Goal: Subscribe to service/newsletter

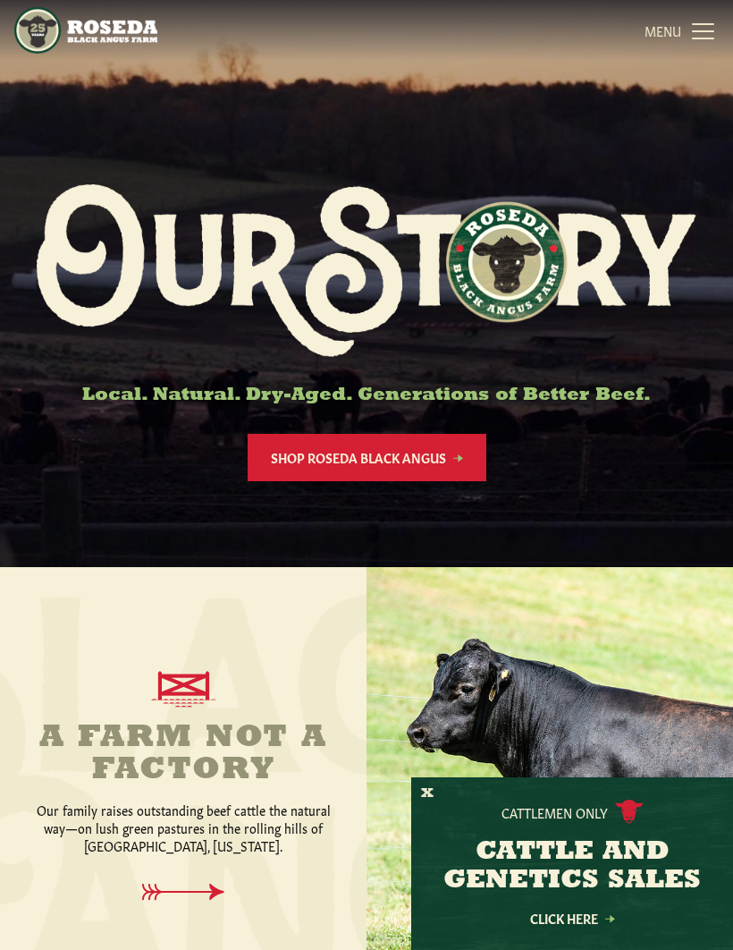
scroll to position [25, 0]
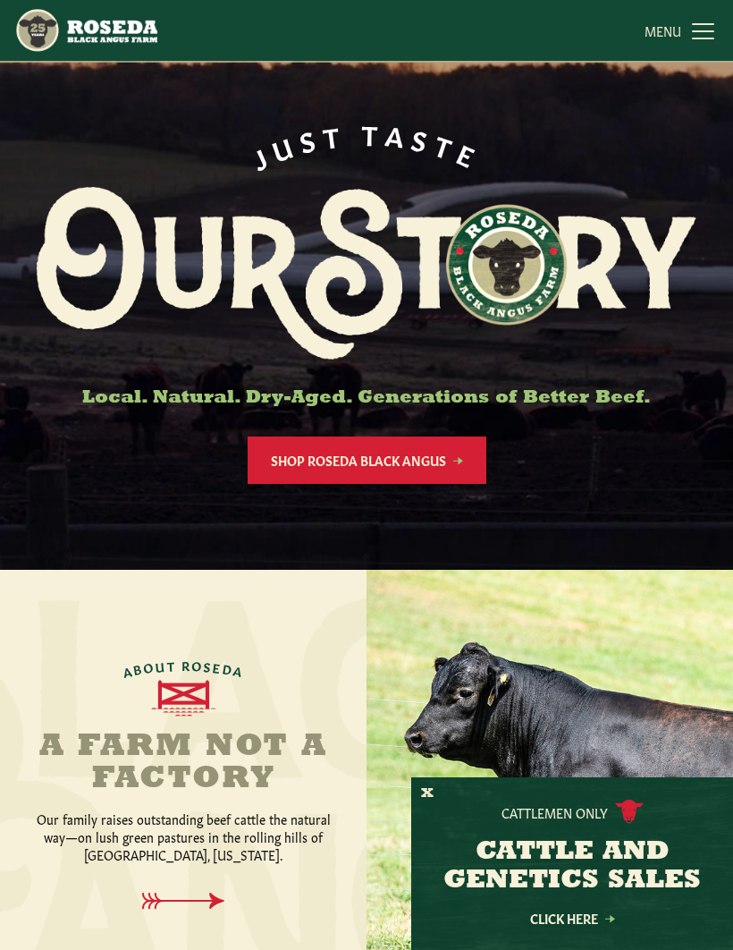
click at [413, 471] on link "Shop Roseda Black Angus" at bounding box center [367, 459] width 239 height 47
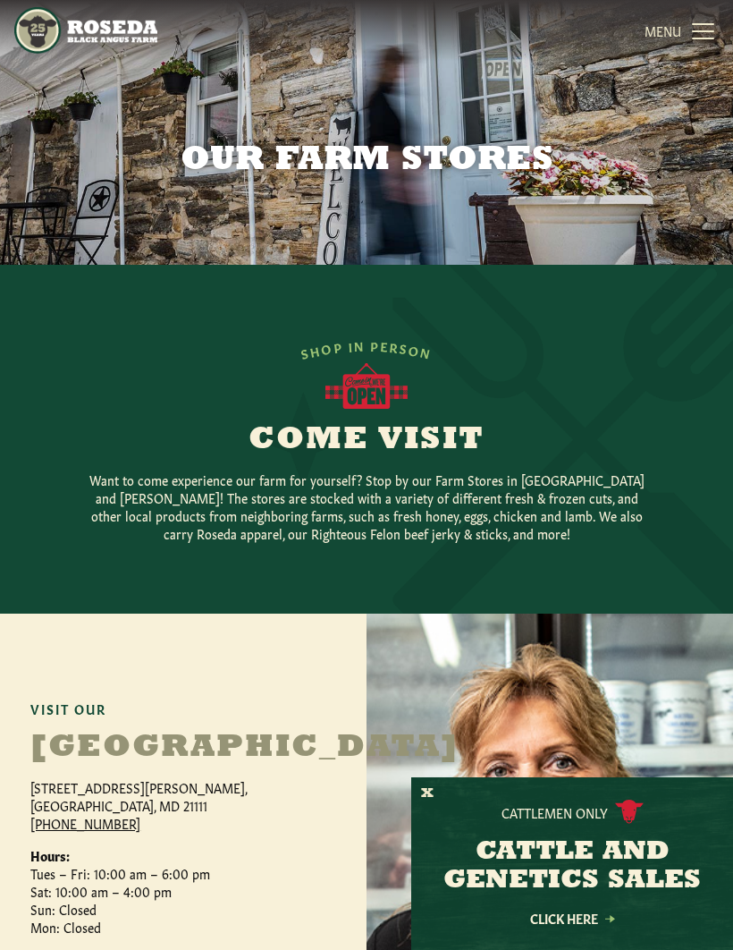
click at [694, 38] on link "MENU CLOSE" at bounding box center [682, 31] width 74 height 36
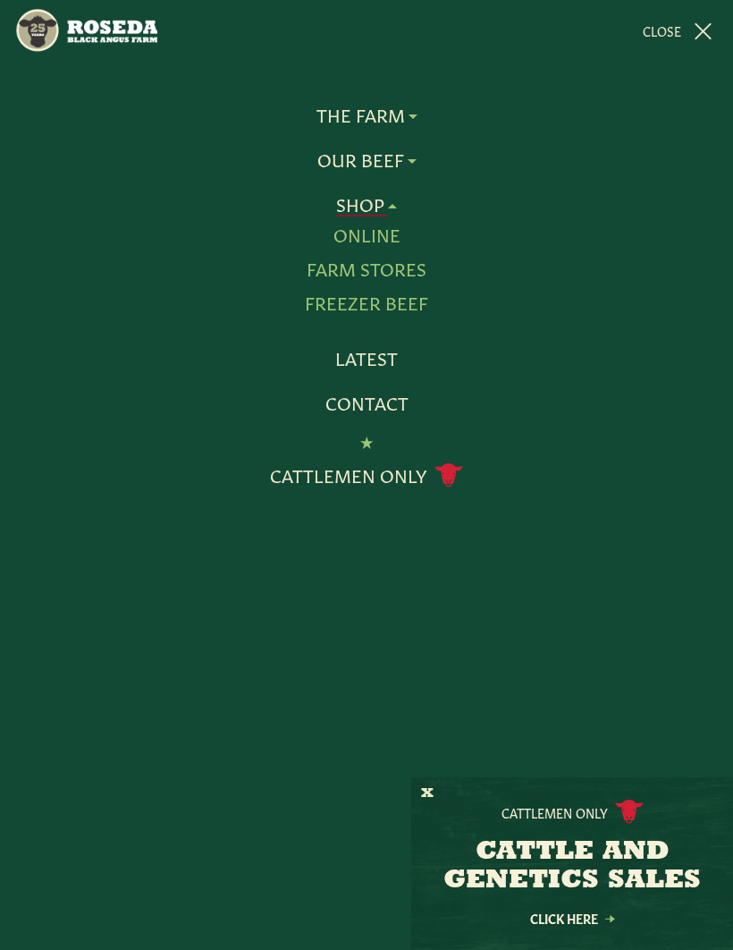
click at [406, 277] on link "Farm Stores" at bounding box center [367, 269] width 120 height 23
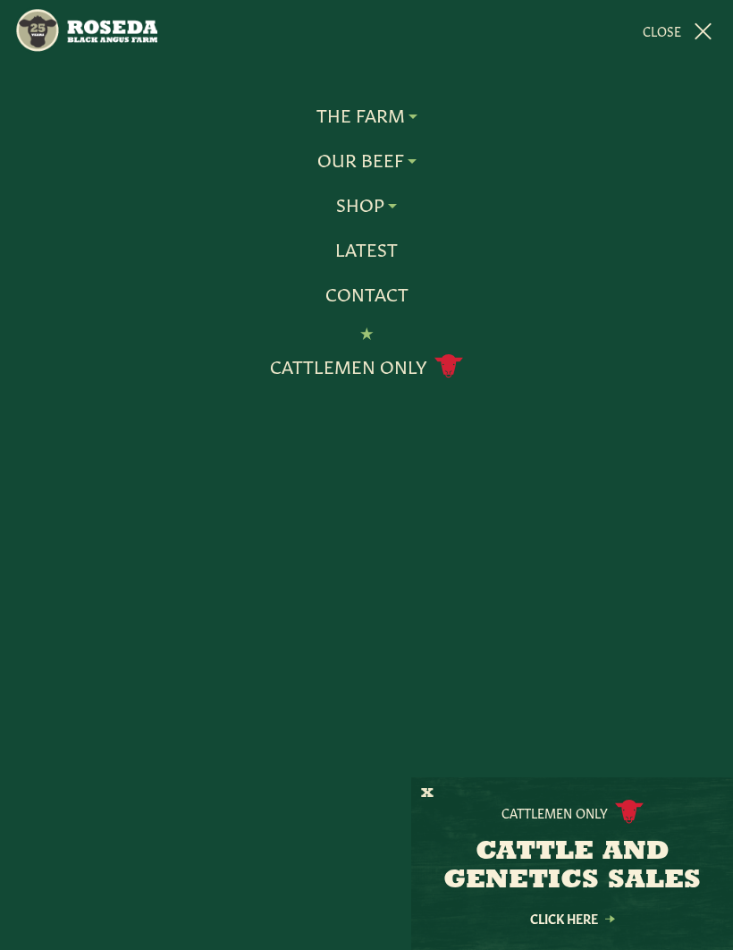
click at [383, 259] on link "Latest" at bounding box center [366, 249] width 63 height 23
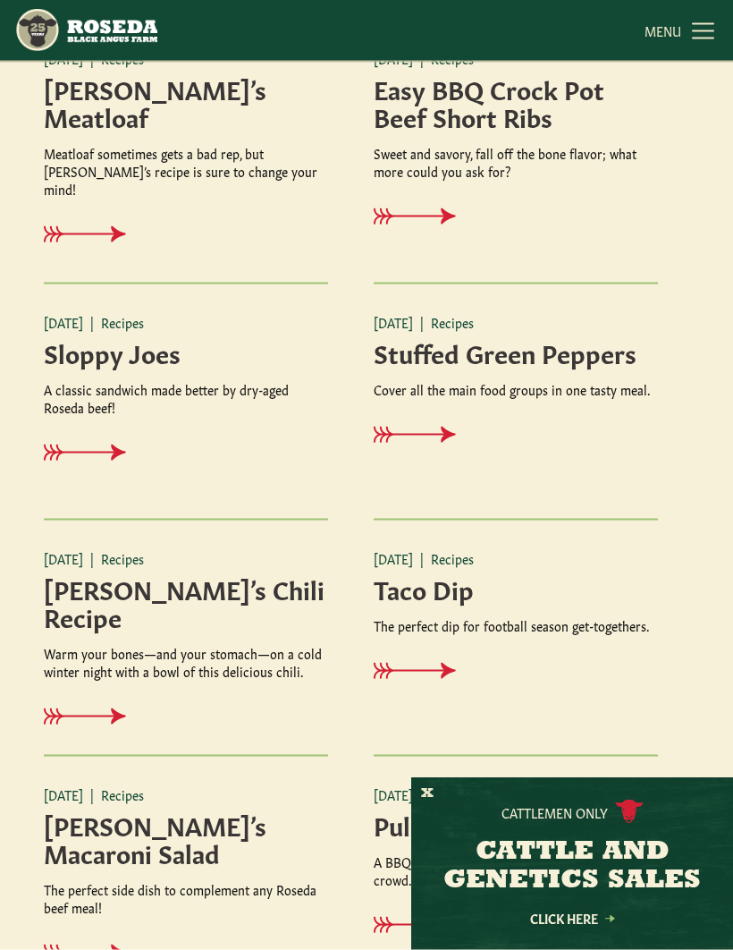
scroll to position [2148, 0]
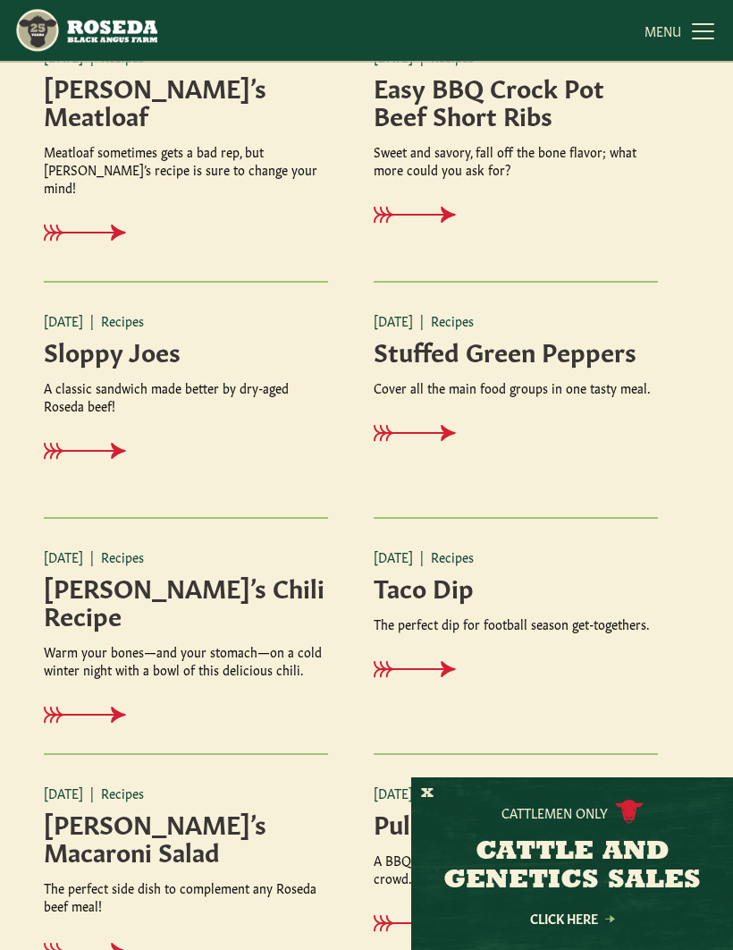
click at [152, 597] on h4 "Marcia’s Chili Recipe" at bounding box center [186, 599] width 284 height 55
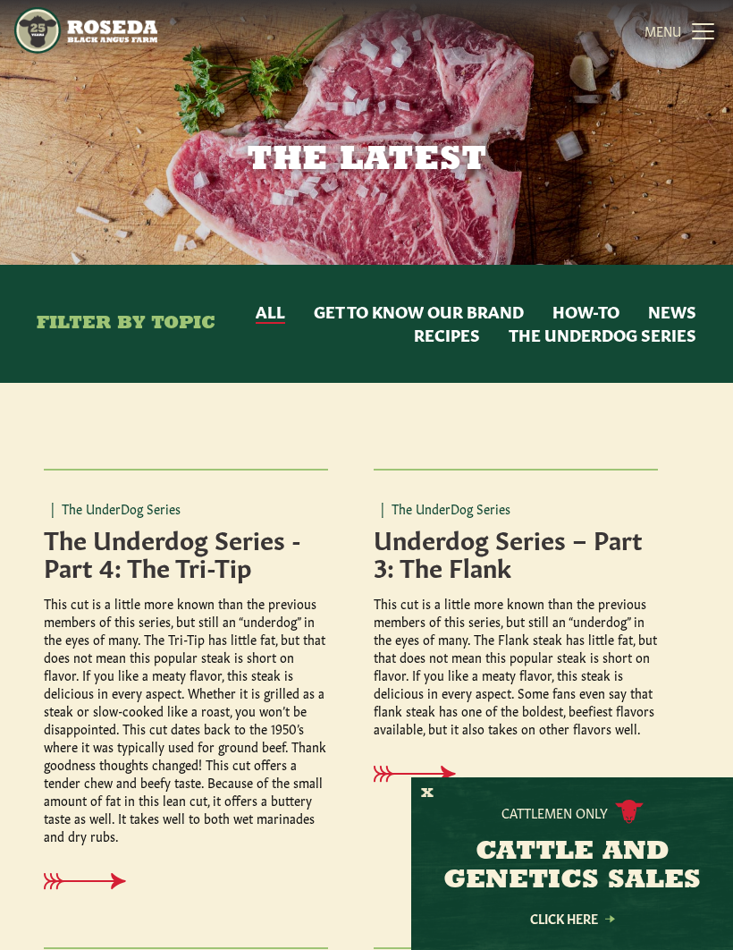
click at [471, 338] on button "Recipes" at bounding box center [447, 335] width 66 height 23
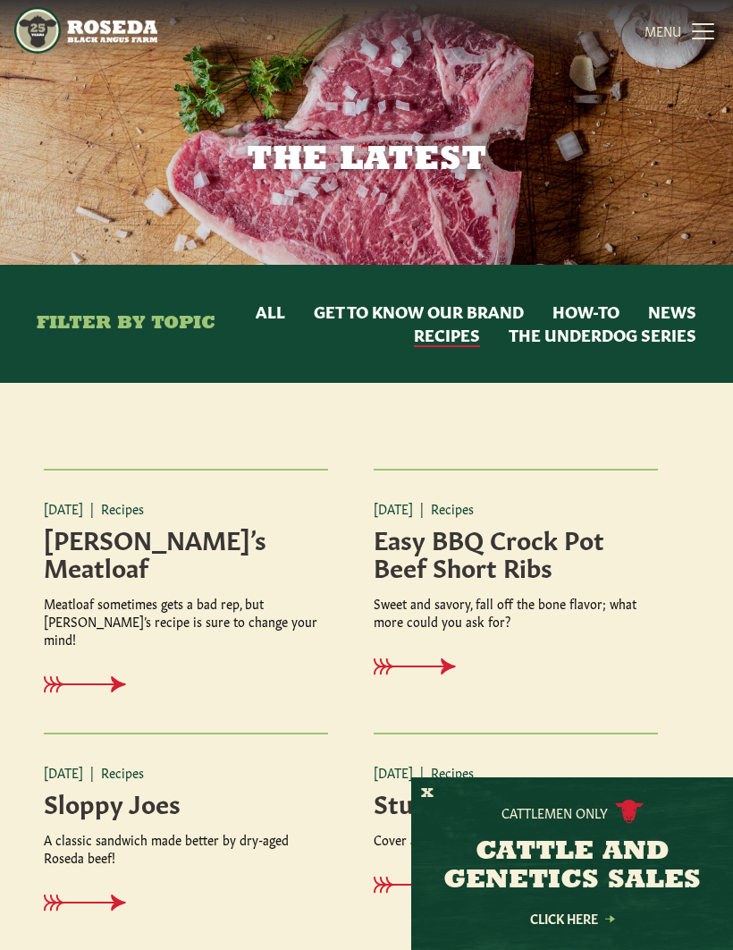
click at [271, 309] on button "All" at bounding box center [271, 312] width 30 height 23
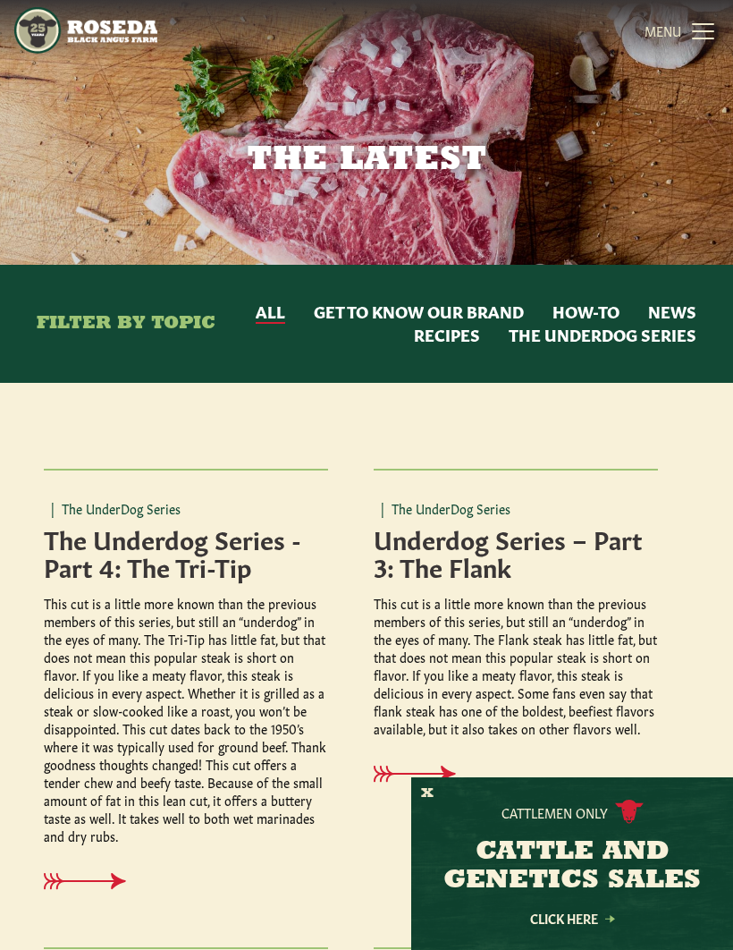
click at [687, 37] on link "MENU CLOSE" at bounding box center [682, 31] width 74 height 36
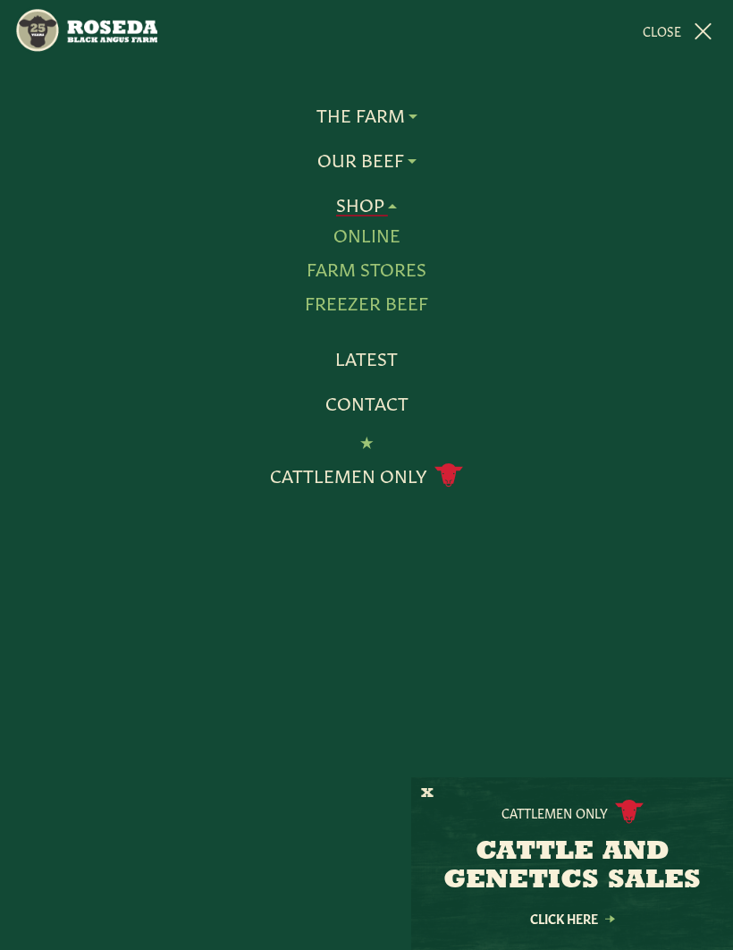
click at [415, 272] on link "Farm Stores" at bounding box center [367, 269] width 120 height 23
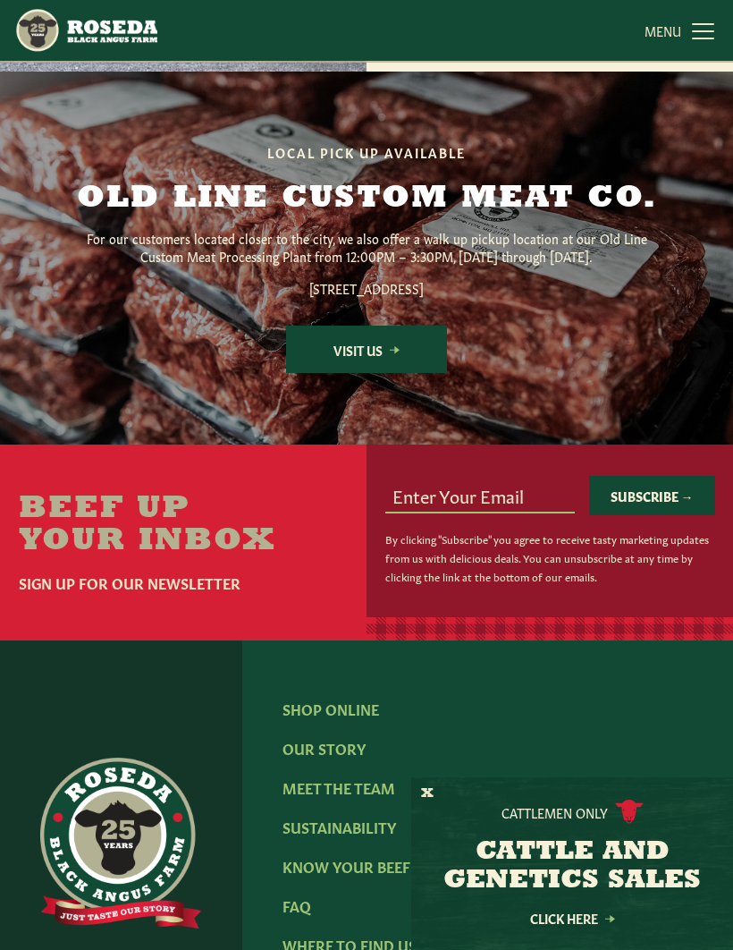
scroll to position [1842, 0]
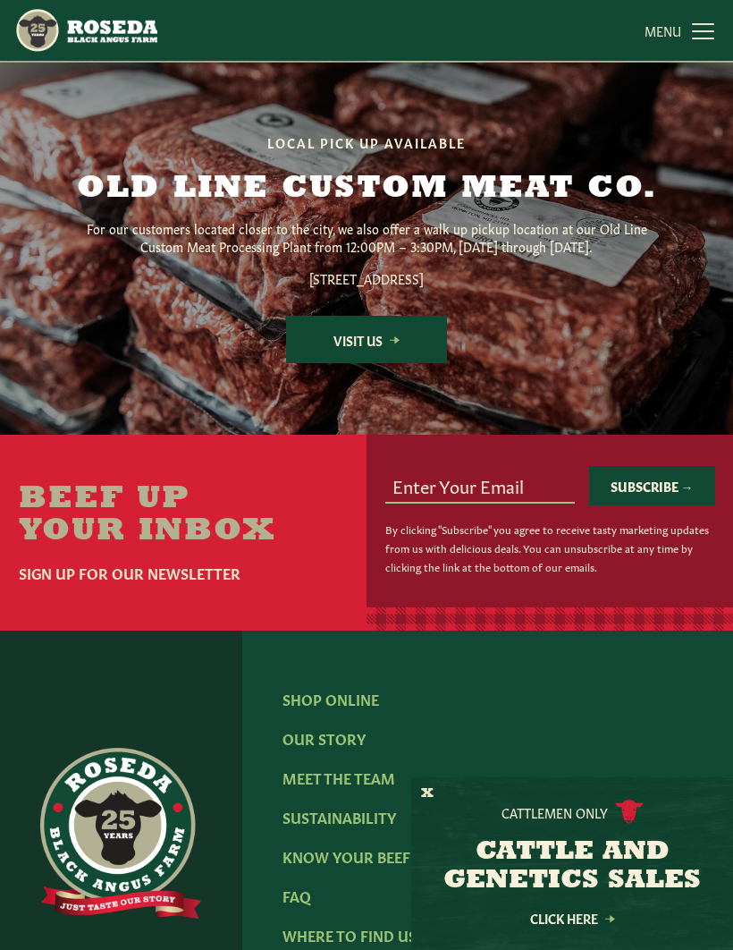
click at [501, 502] on input "email" at bounding box center [480, 485] width 190 height 34
type input "darbog@icloud.com"
click at [678, 505] on button "Subscribe →" at bounding box center [652, 485] width 126 height 39
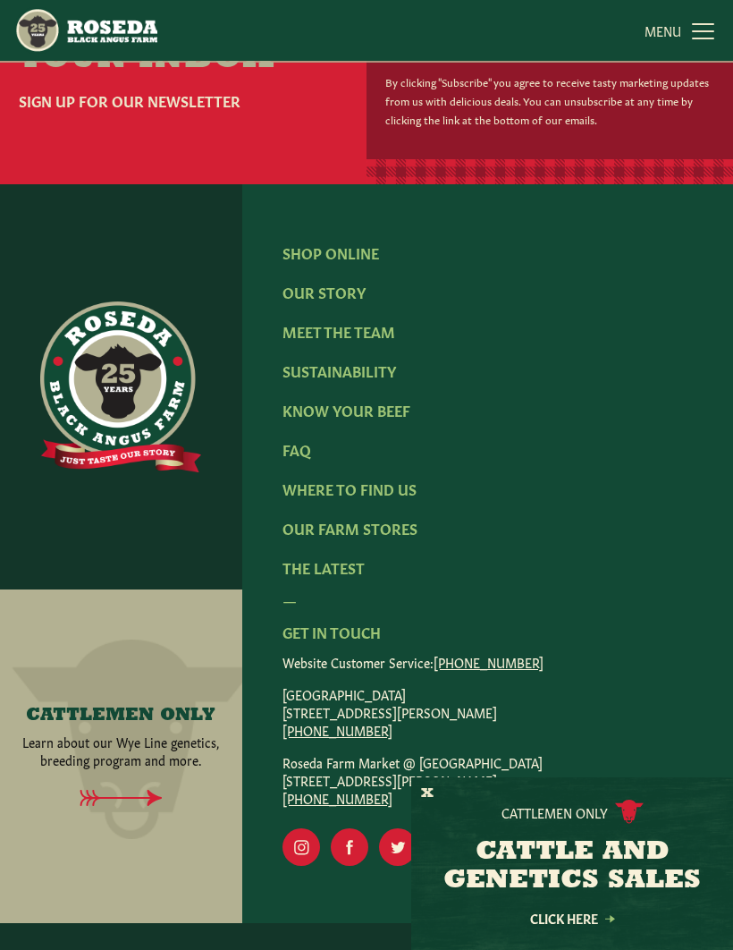
scroll to position [2350, 0]
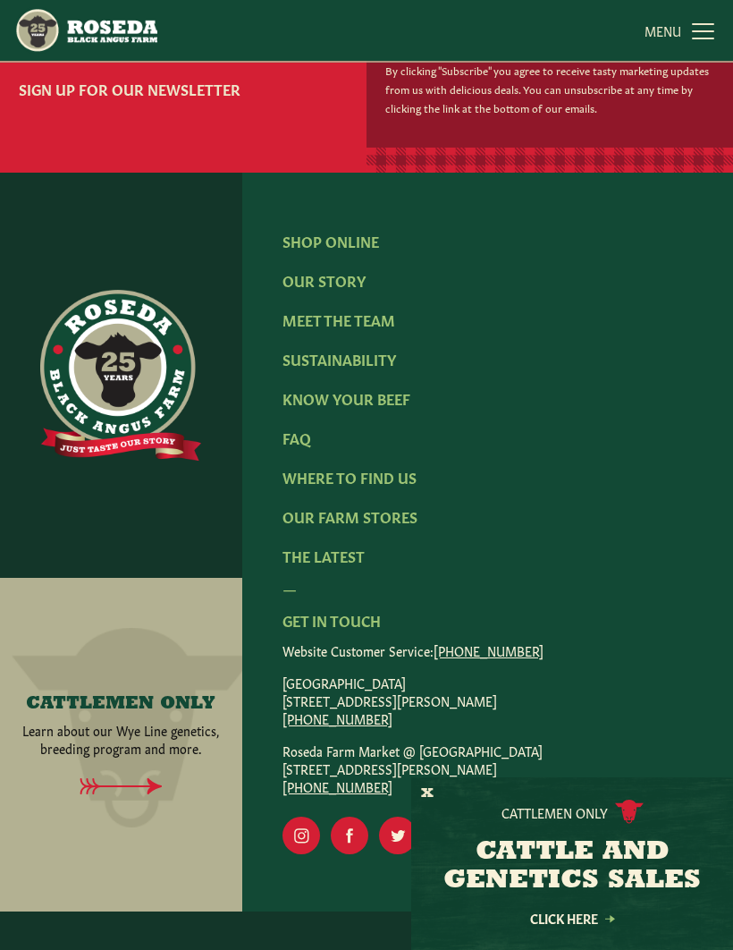
click at [397, 526] on link "Our Farm Stores" at bounding box center [350, 516] width 135 height 20
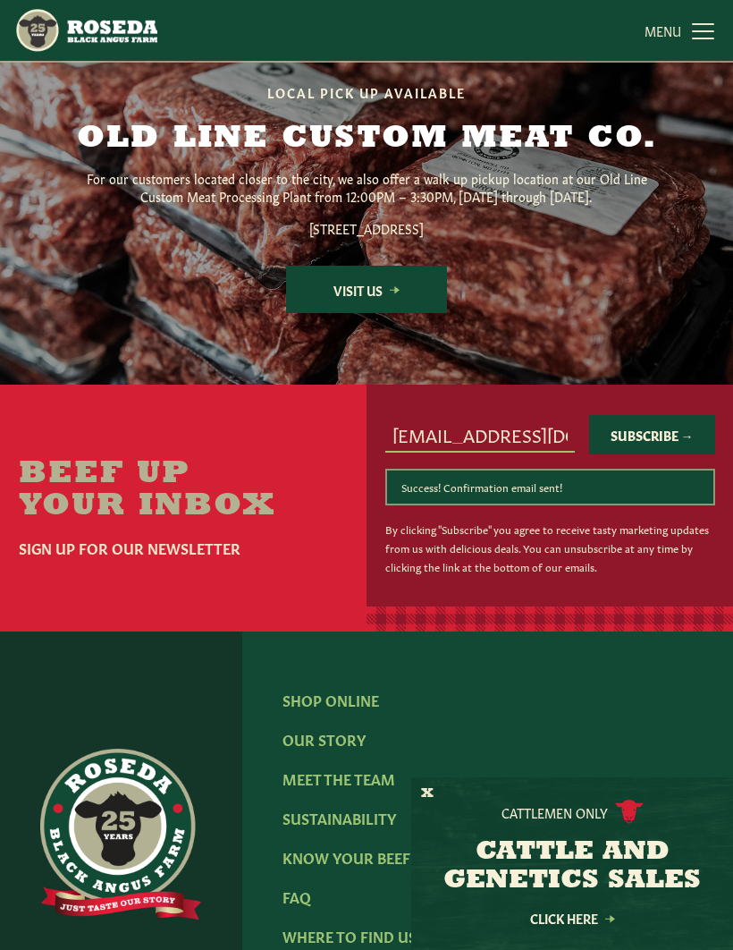
scroll to position [1890, 0]
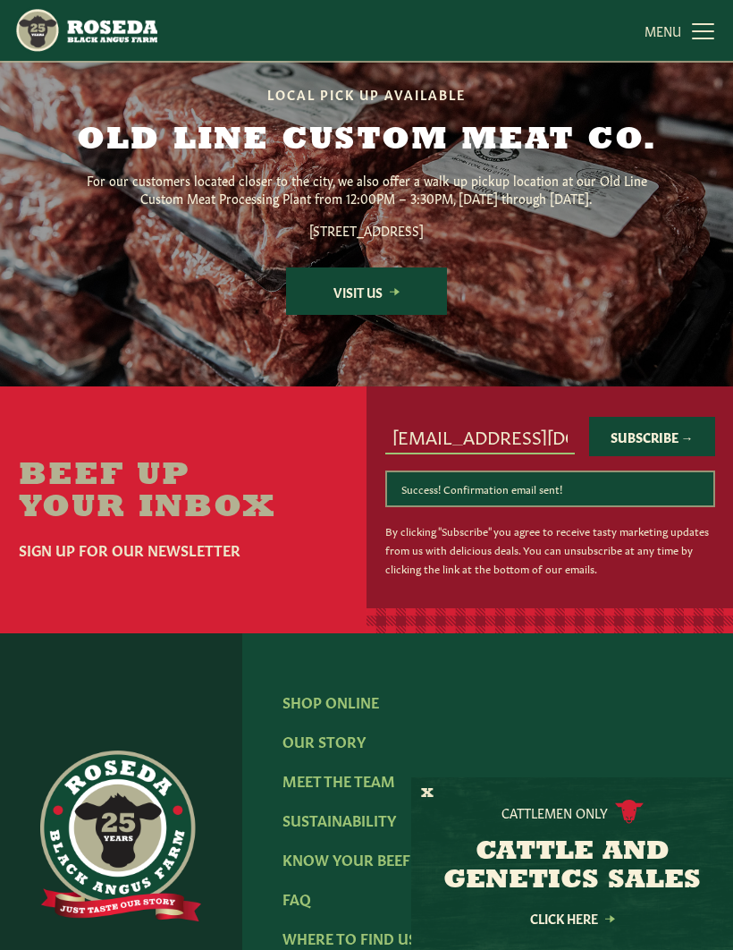
click at [400, 312] on link "Visit Us" at bounding box center [366, 290] width 161 height 47
click at [706, 25] on link "MENU CLOSE" at bounding box center [682, 31] width 74 height 36
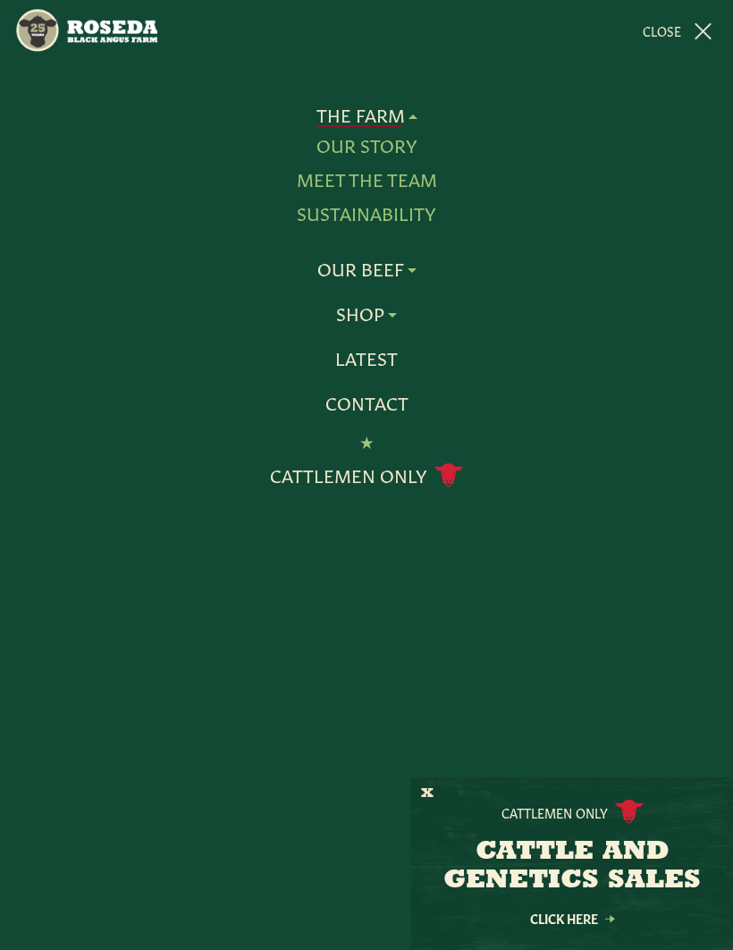
click at [381, 360] on link "Latest" at bounding box center [366, 358] width 63 height 23
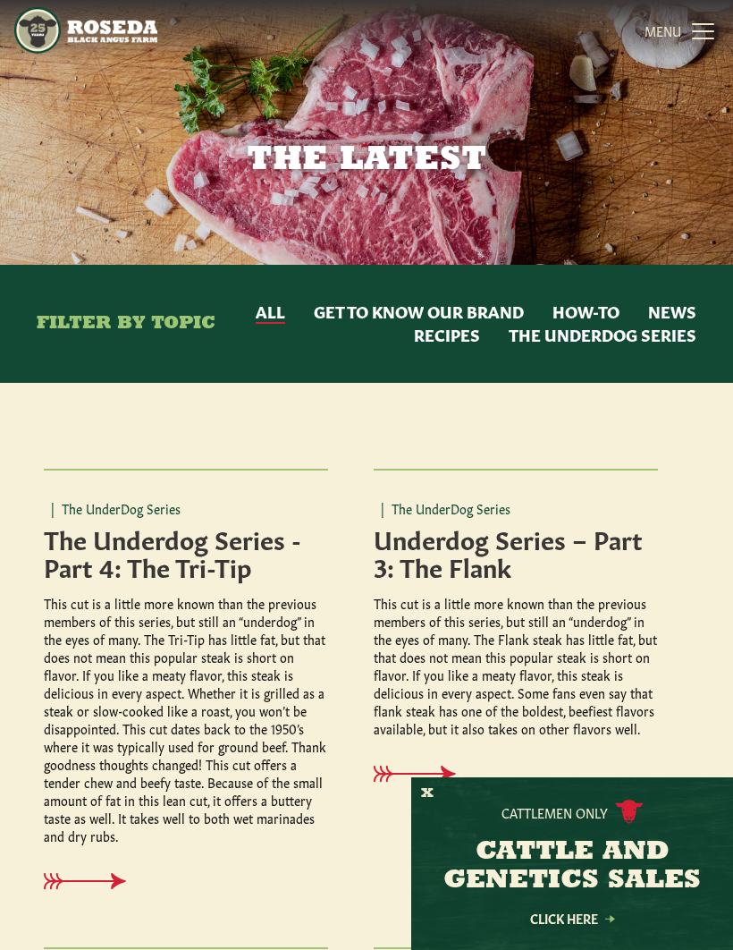
click at [693, 44] on link "MENU CLOSE" at bounding box center [682, 31] width 74 height 36
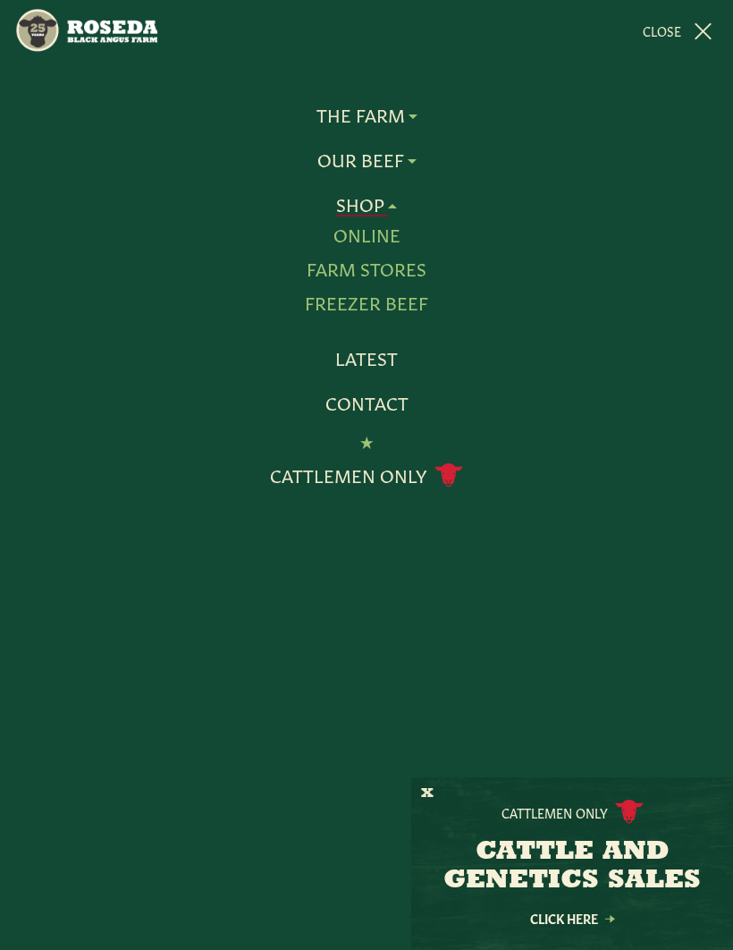
click at [381, 243] on link "Online" at bounding box center [367, 235] width 67 height 23
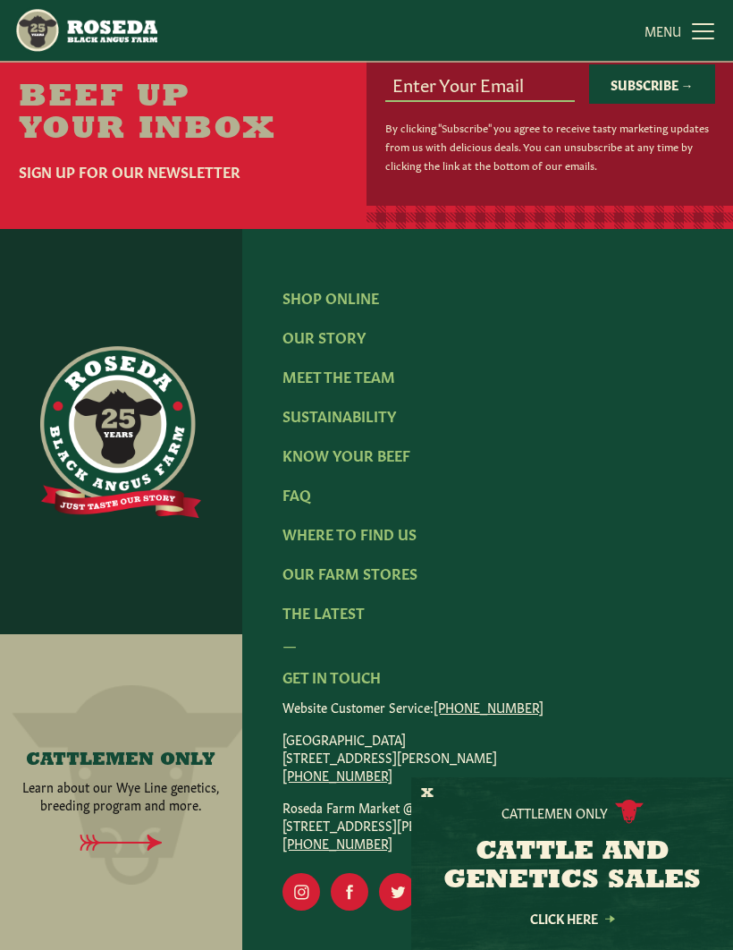
scroll to position [2909, 0]
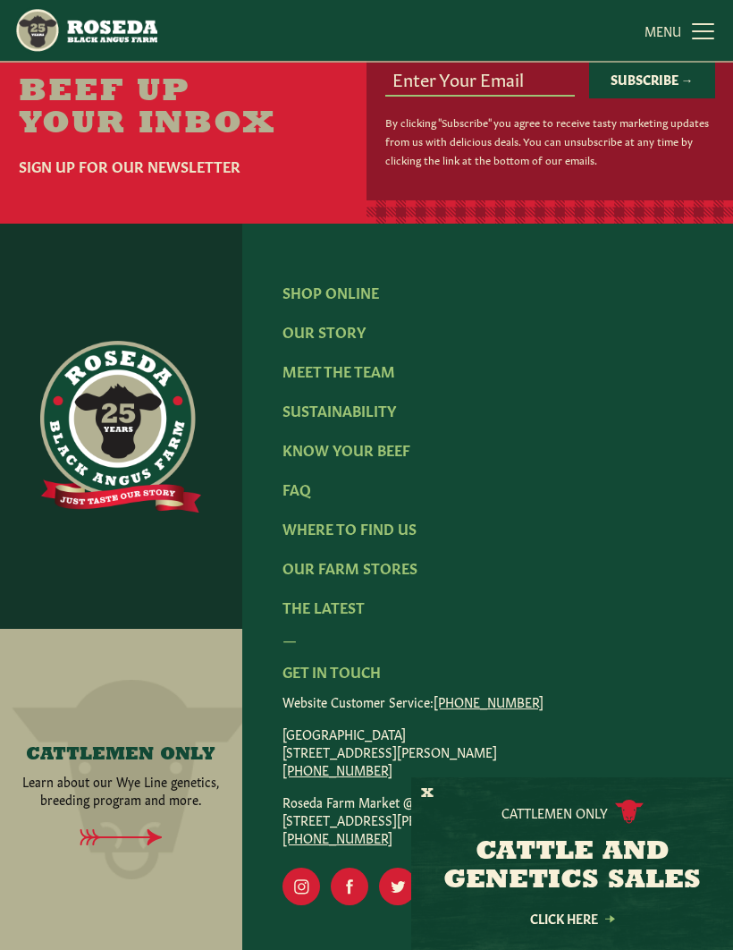
click at [338, 282] on link "Shop Online" at bounding box center [331, 292] width 97 height 20
